Goal: Transaction & Acquisition: Purchase product/service

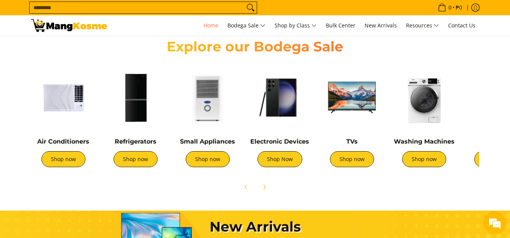
scroll to position [0, 302]
click at [59, 160] on link "Shop now" at bounding box center [63, 159] width 44 height 16
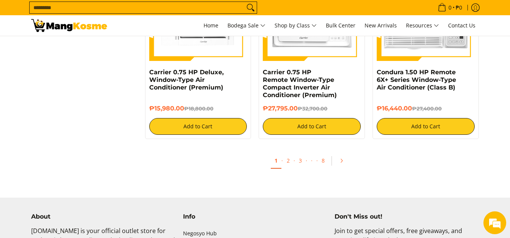
scroll to position [1482, 0]
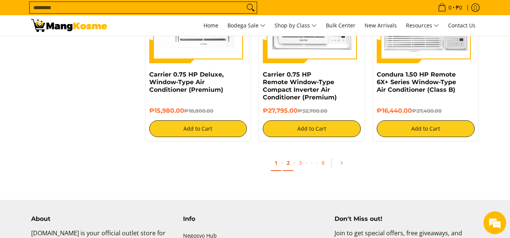
click at [291, 159] on link "2" at bounding box center [288, 163] width 11 height 16
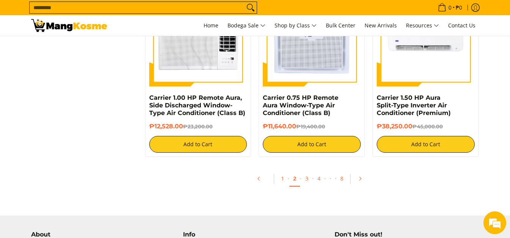
scroll to position [1520, 0]
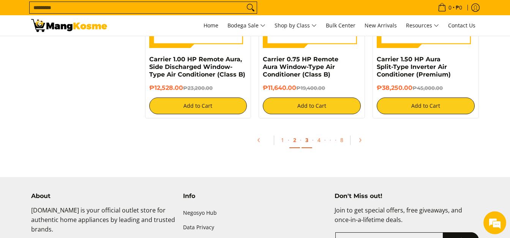
click at [308, 137] on link "3" at bounding box center [307, 140] width 11 height 16
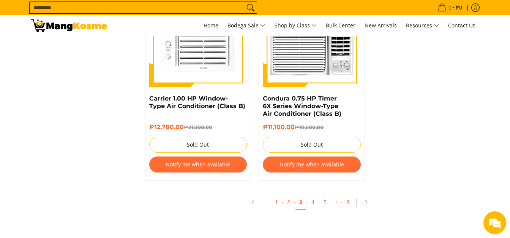
scroll to position [1634, 0]
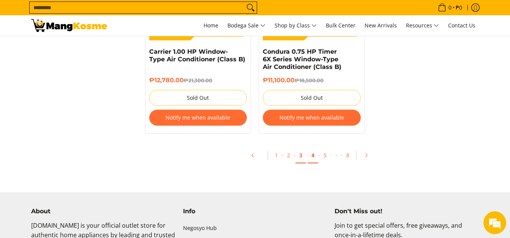
click at [313, 150] on link "4" at bounding box center [313, 155] width 11 height 16
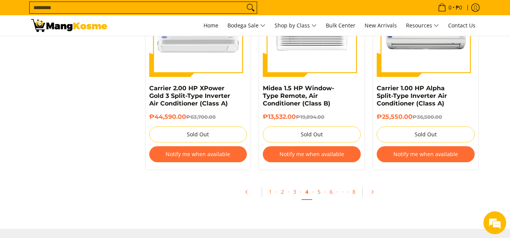
scroll to position [1634, 0]
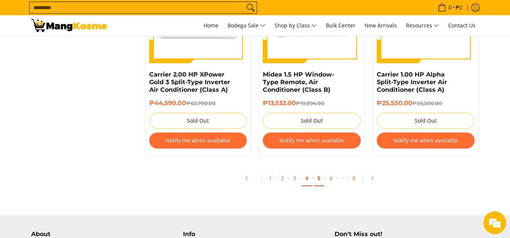
click at [316, 176] on link "5" at bounding box center [319, 178] width 11 height 16
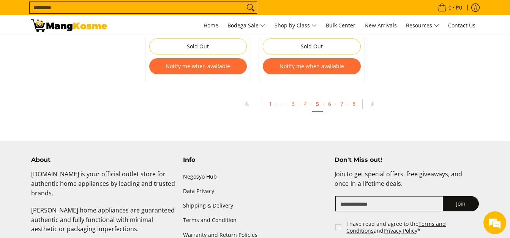
scroll to position [1710, 0]
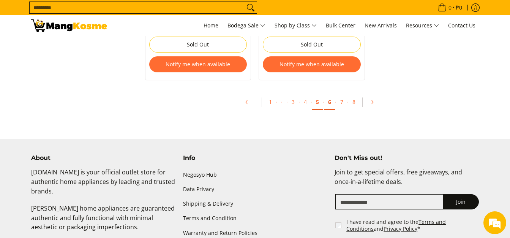
click at [329, 101] on link "6" at bounding box center [330, 102] width 11 height 16
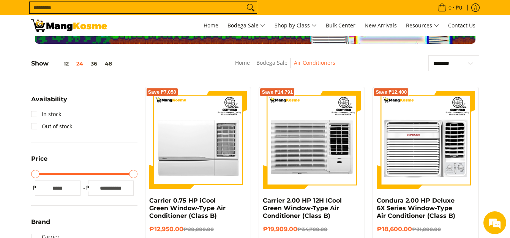
scroll to position [76, 0]
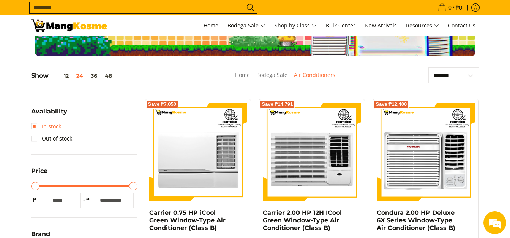
click at [50, 128] on link "In stock" at bounding box center [46, 126] width 30 height 12
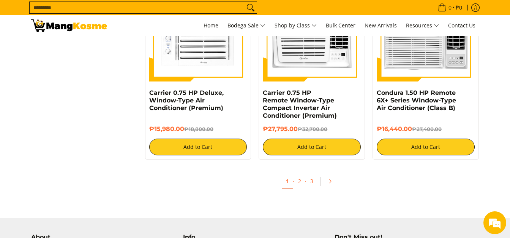
scroll to position [1475, 0]
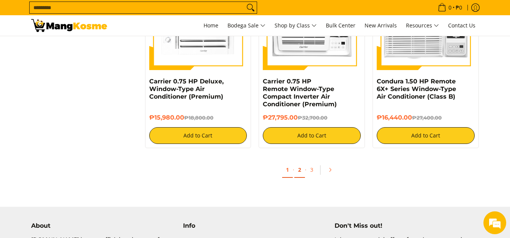
click at [299, 173] on link "2" at bounding box center [300, 170] width 11 height 16
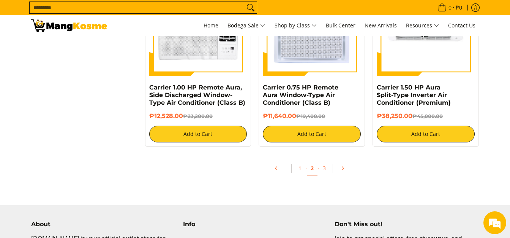
scroll to position [1520, 0]
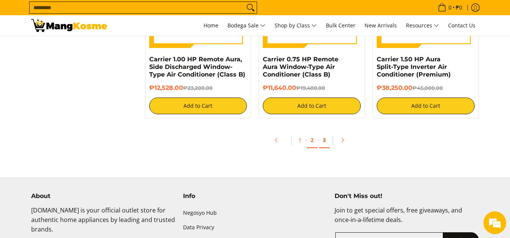
click at [325, 143] on link "3" at bounding box center [324, 140] width 11 height 16
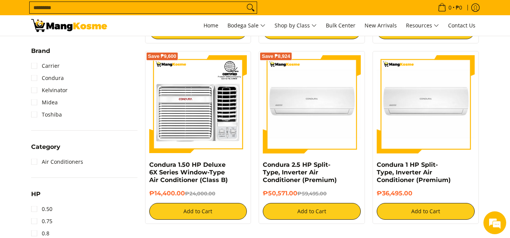
scroll to position [380, 0]
